Goal: Transaction & Acquisition: Book appointment/travel/reservation

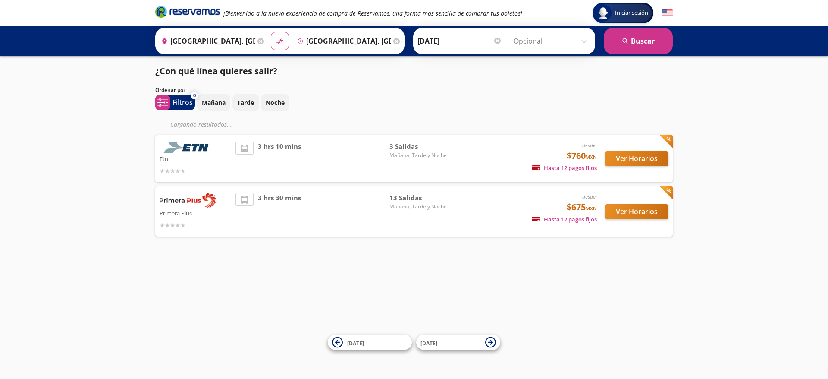
click at [638, 150] on div "Ver Horarios" at bounding box center [633, 158] width 72 height 34
click at [635, 160] on button "Ver Horarios" at bounding box center [636, 158] width 63 height 15
click at [613, 218] on button "Ver Horarios" at bounding box center [636, 211] width 63 height 15
